Goal: Navigation & Orientation: Find specific page/section

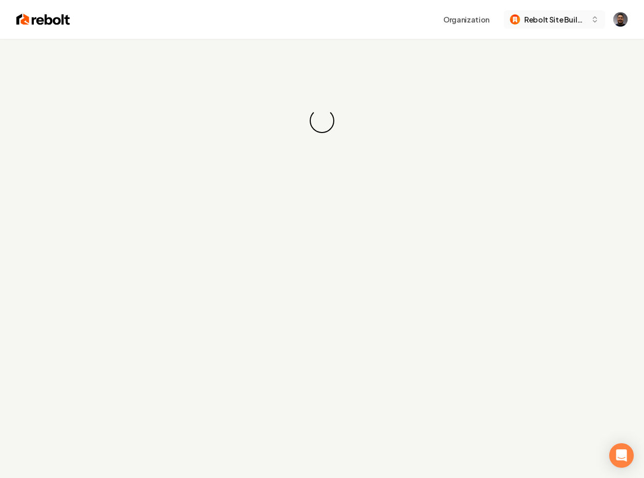
click at [552, 18] on span "Rebolt Site Builder" at bounding box center [555, 19] width 62 height 11
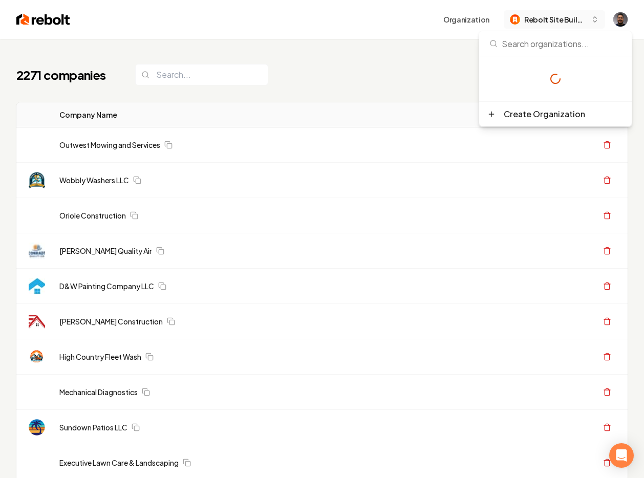
click at [579, 18] on span "Rebolt Site Builder" at bounding box center [555, 19] width 62 height 11
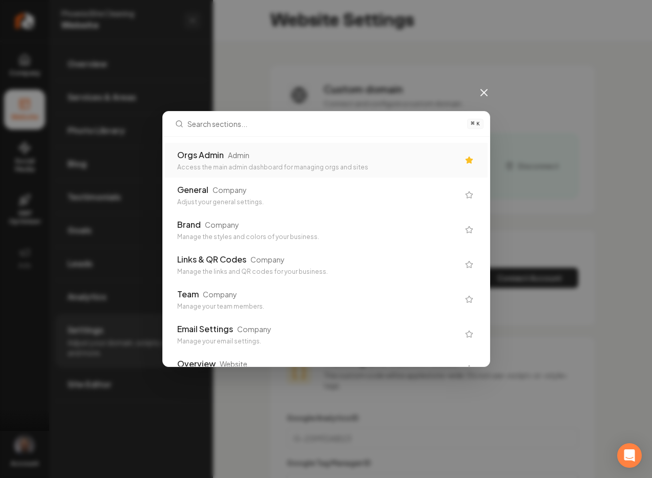
click at [268, 166] on div "Access the main admin dashboard for managing orgs and sites" at bounding box center [318, 167] width 282 height 8
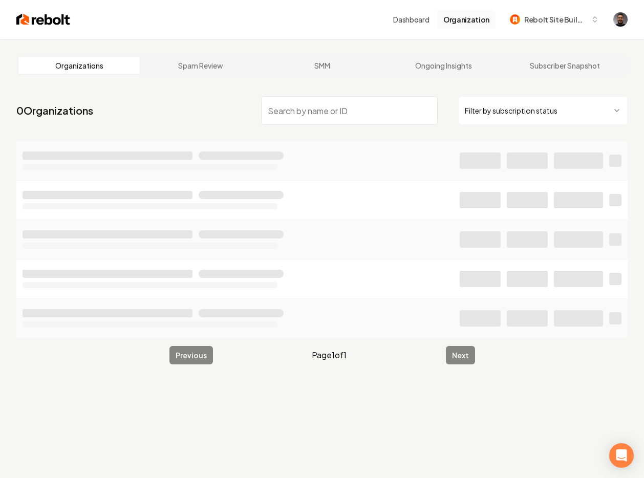
click at [471, 23] on button "Organization" at bounding box center [466, 19] width 58 height 18
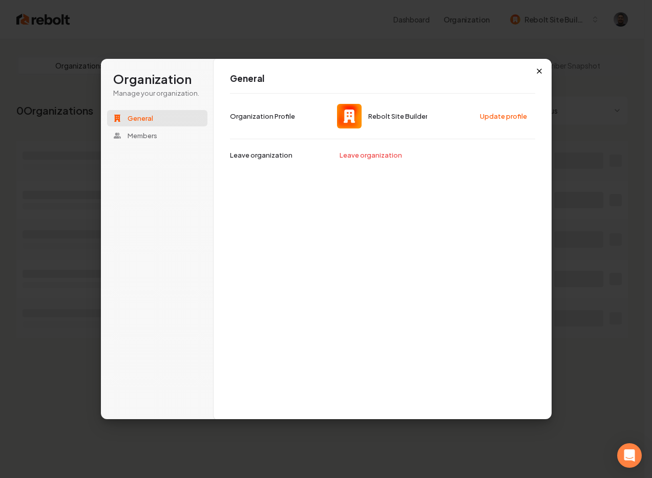
click at [537, 70] on icon "button" at bounding box center [539, 71] width 8 height 8
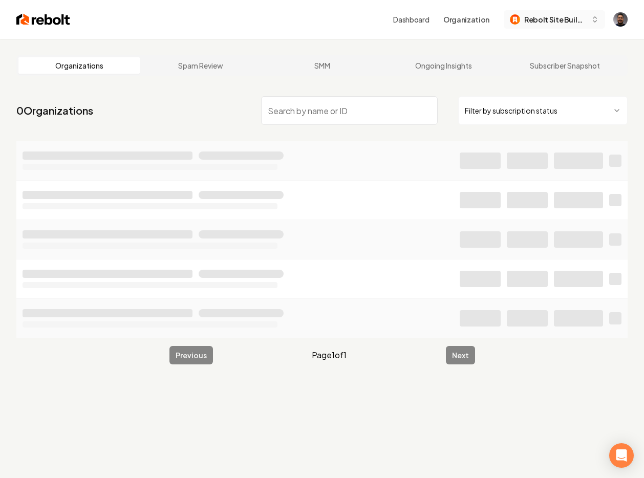
click at [551, 14] on span "Rebolt Site Builder" at bounding box center [555, 19] width 62 height 11
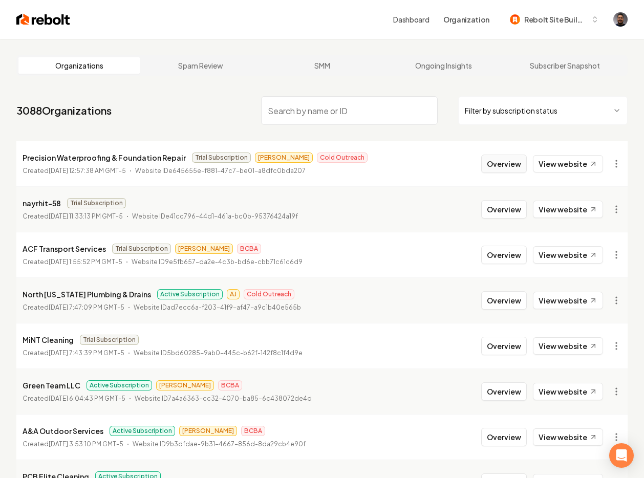
click at [500, 161] on button "Overview" at bounding box center [504, 164] width 46 height 18
click at [560, 155] on div "Overview View website" at bounding box center [542, 164] width 122 height 18
click at [560, 162] on link "View website" at bounding box center [568, 163] width 70 height 17
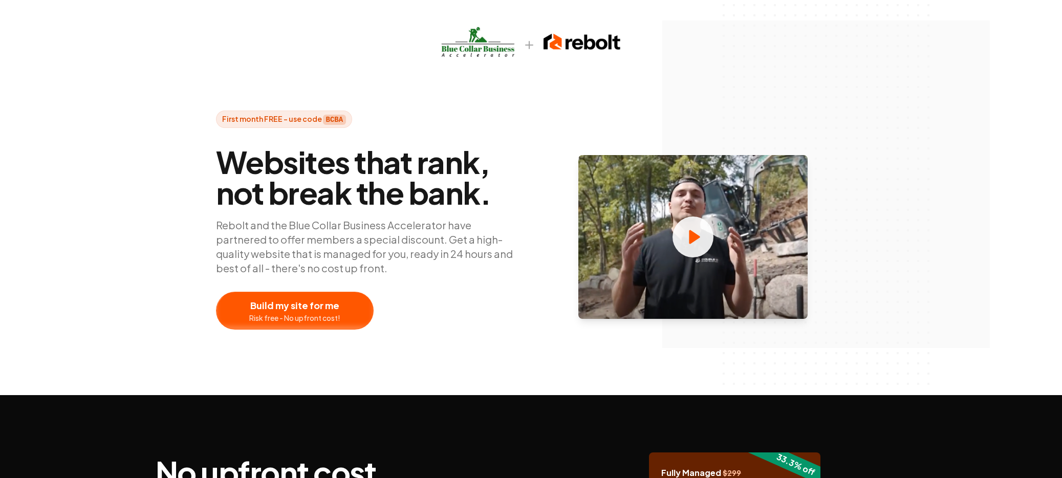
click at [300, 317] on div at bounding box center [295, 310] width 157 height 37
